Goal: Task Accomplishment & Management: Use online tool/utility

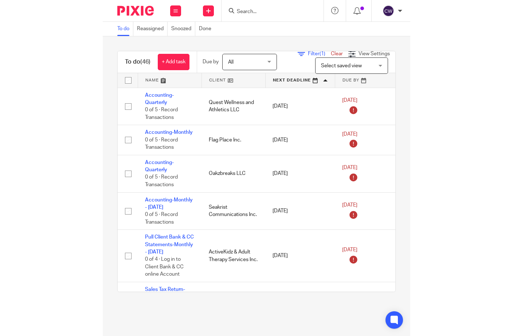
scroll to position [437, 0]
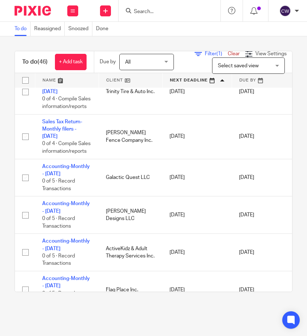
click at [0, 132] on html "Work Email Clients Team Reports Work Email Clients Team Reports Settings Send n…" at bounding box center [153, 168] width 307 height 336
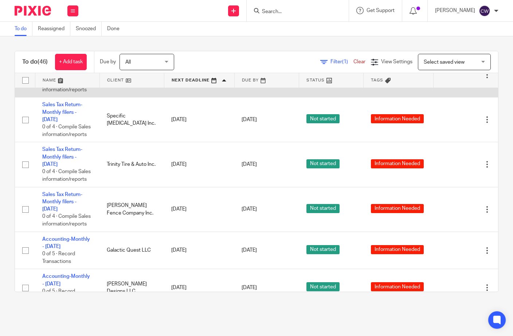
scroll to position [328, 0]
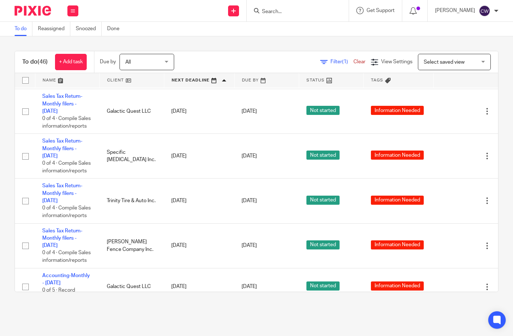
click at [307, 60] on span "Filter (1)" at bounding box center [341, 61] width 23 height 5
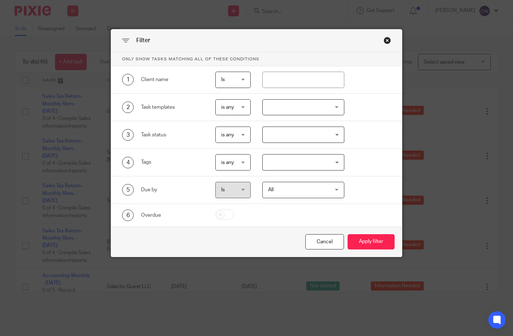
click at [281, 138] on input "Search for option" at bounding box center [301, 134] width 76 height 13
click at [288, 110] on div at bounding box center [303, 107] width 82 height 16
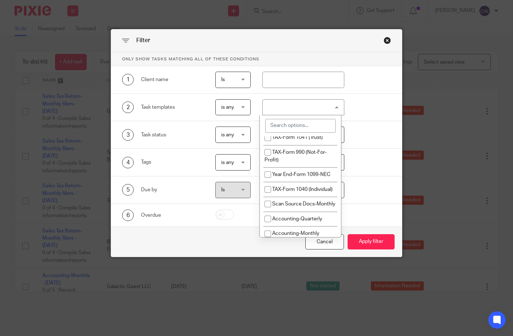
scroll to position [0, 0]
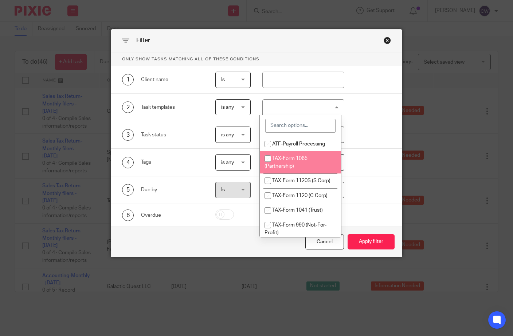
click at [278, 123] on input "search" at bounding box center [300, 126] width 70 height 14
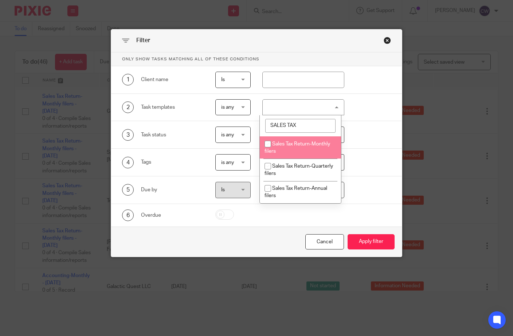
type input "SALES TAX"
click at [268, 145] on input "checkbox" at bounding box center [268, 144] width 14 height 14
checkbox input "true"
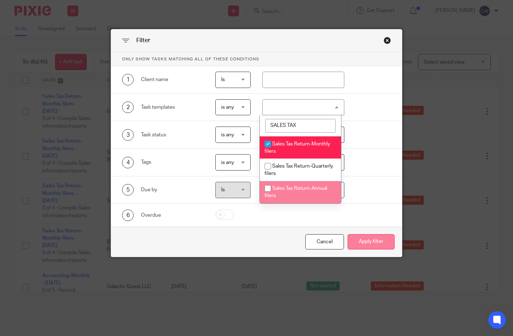
click at [307, 244] on button "Apply filter" at bounding box center [370, 242] width 47 height 16
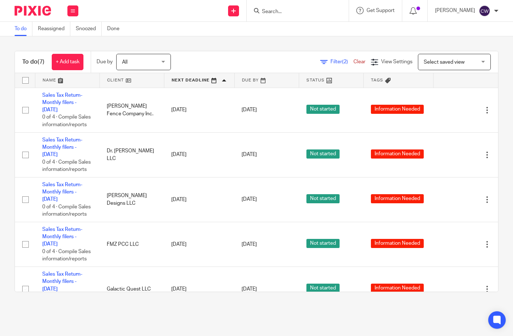
scroll to position [167, 0]
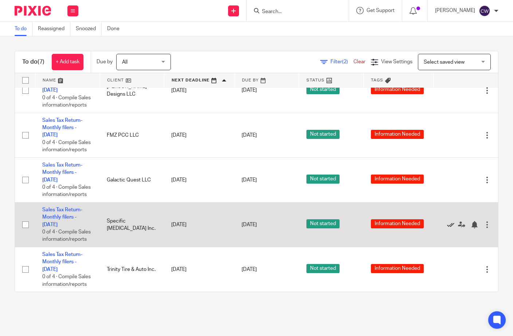
click at [447, 221] on icon at bounding box center [450, 224] width 7 height 7
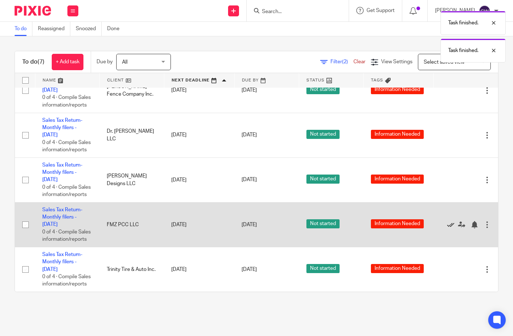
click at [447, 221] on icon at bounding box center [450, 224] width 7 height 7
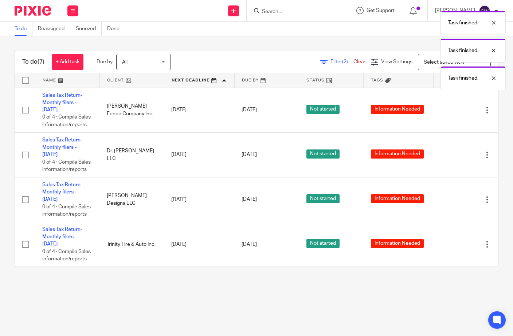
scroll to position [10, 0]
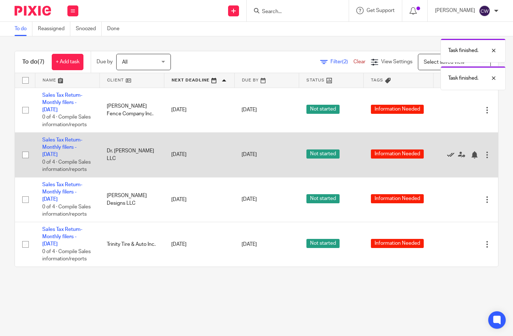
click at [447, 154] on icon at bounding box center [450, 154] width 7 height 7
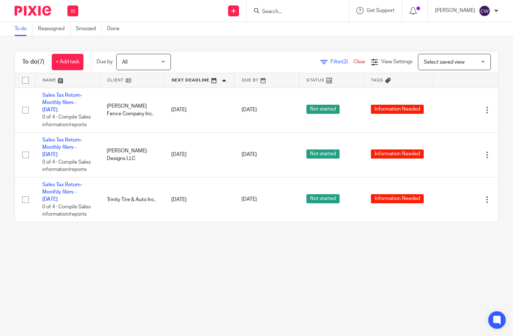
scroll to position [0, 6]
click at [30, 62] on h1 "To do (7)" at bounding box center [33, 62] width 22 height 8
click at [353, 62] on link "Clear" at bounding box center [359, 61] width 12 height 5
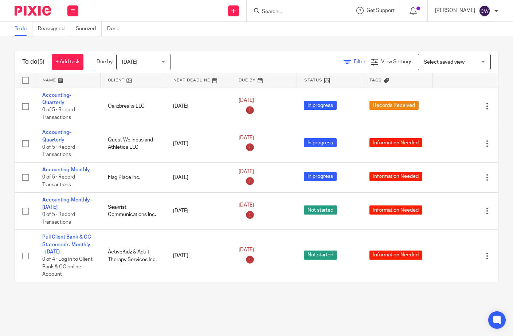
click at [343, 64] on icon at bounding box center [346, 62] width 7 height 7
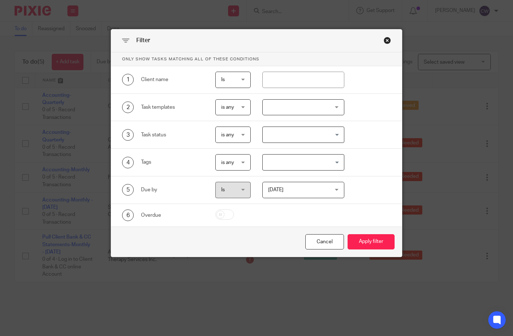
click at [290, 186] on span "[DATE]" at bounding box center [298, 189] width 61 height 15
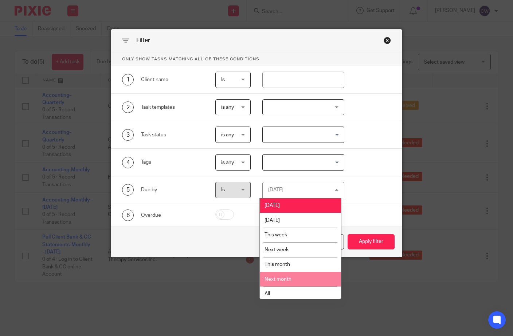
scroll to position [3, 0]
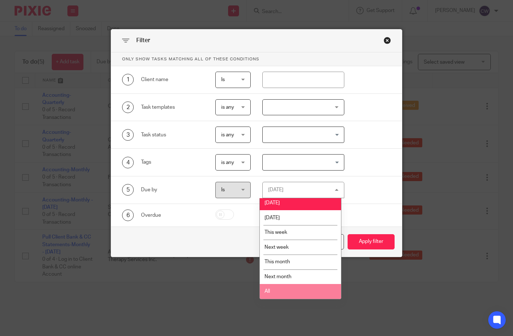
click at [282, 293] on li "All" at bounding box center [300, 291] width 81 height 15
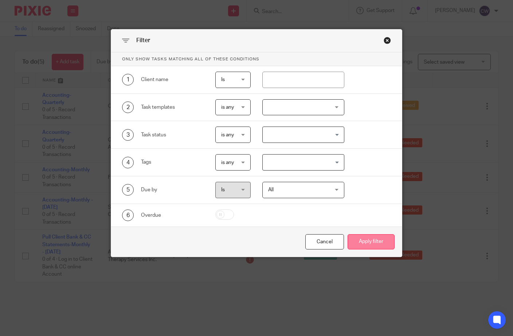
click at [368, 236] on button "Apply filter" at bounding box center [370, 242] width 47 height 16
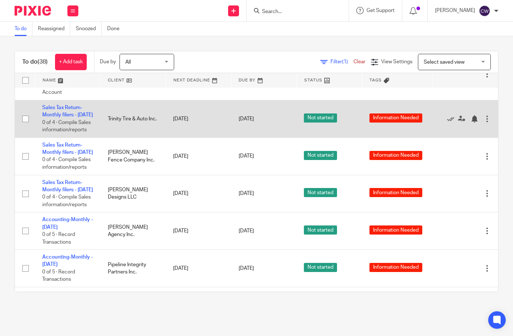
scroll to position [146, 0]
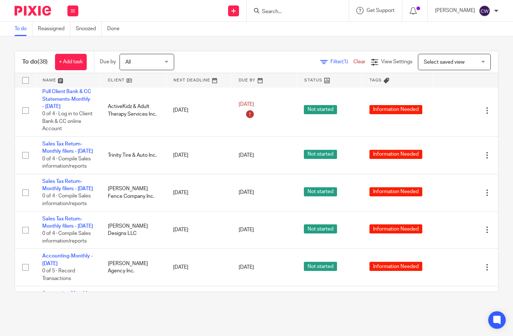
click at [330, 62] on span "Filter (1)" at bounding box center [341, 61] width 23 height 5
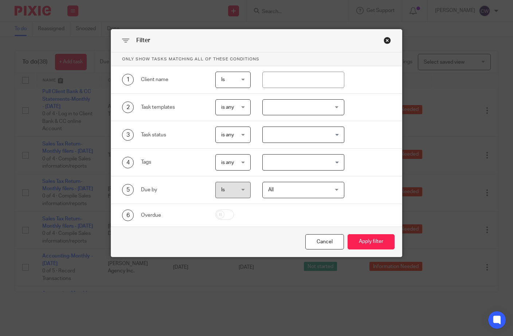
click at [270, 139] on input "Search for option" at bounding box center [301, 134] width 76 height 13
click at [277, 112] on div at bounding box center [303, 107] width 82 height 16
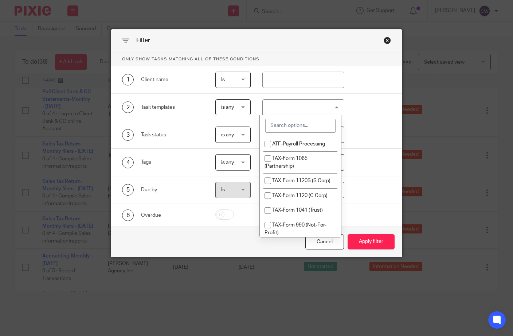
click at [281, 128] on input "search" at bounding box center [300, 126] width 70 height 14
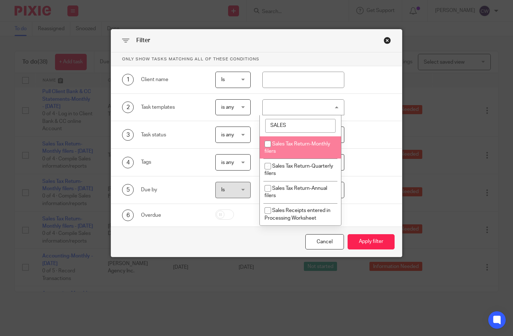
type input "SALES"
click at [266, 145] on input "checkbox" at bounding box center [268, 144] width 14 height 14
checkbox input "true"
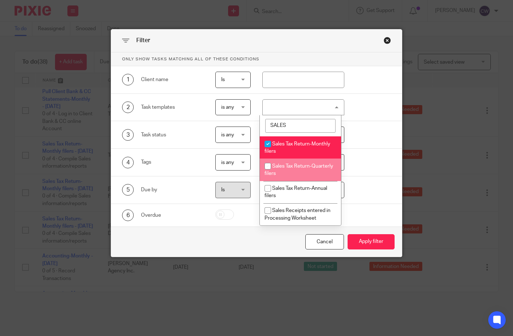
click at [267, 165] on input "checkbox" at bounding box center [268, 166] width 14 height 14
checkbox input "true"
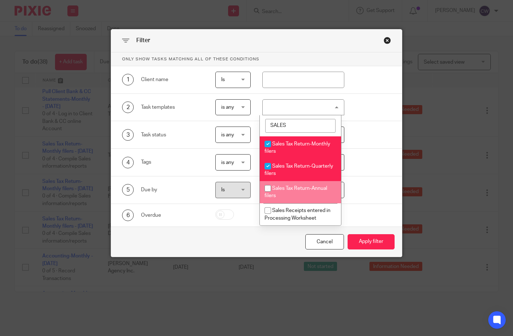
click at [270, 193] on input "checkbox" at bounding box center [268, 189] width 14 height 14
checkbox input "true"
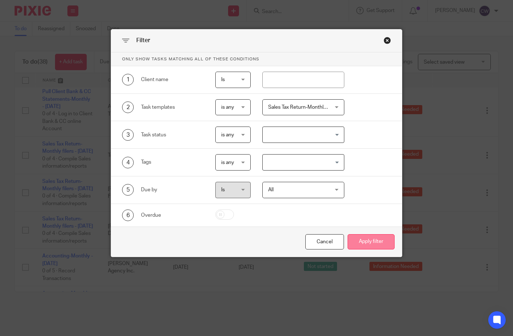
click at [376, 244] on button "Apply filter" at bounding box center [370, 242] width 47 height 16
